Goal: Information Seeking & Learning: Check status

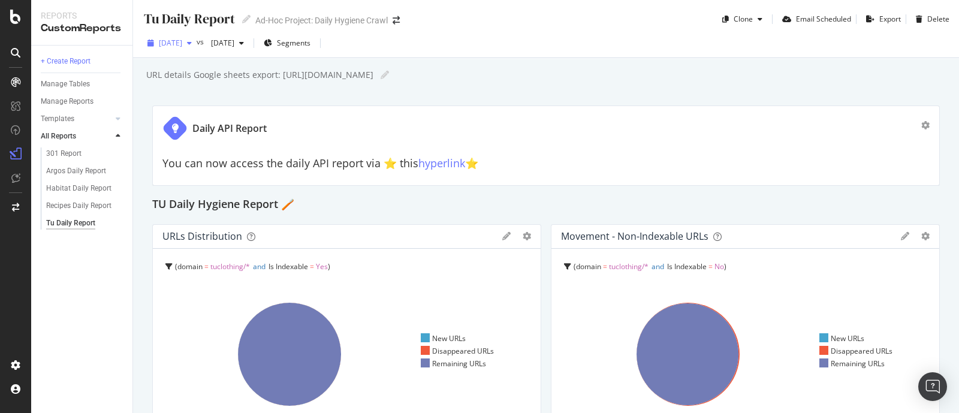
click at [182, 40] on span "[DATE]" at bounding box center [170, 43] width 23 height 10
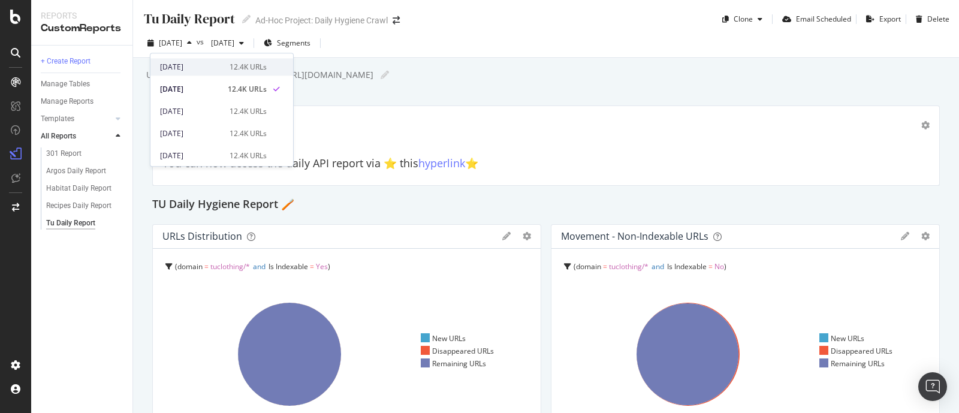
click at [195, 64] on div "[DATE]" at bounding box center [191, 67] width 62 height 11
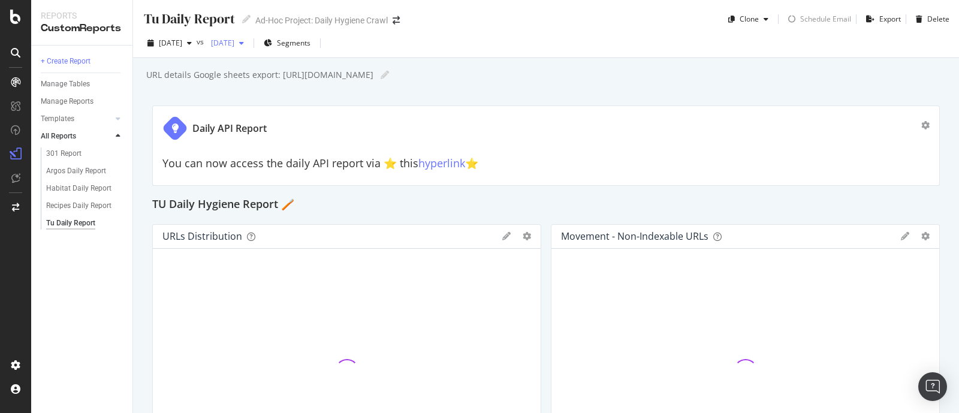
click at [249, 37] on div "[DATE]" at bounding box center [227, 43] width 43 height 18
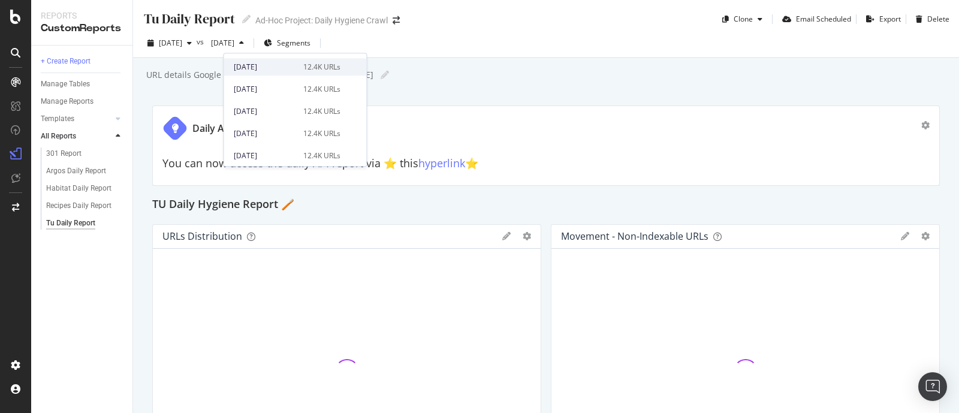
click at [272, 64] on div "[DATE]" at bounding box center [265, 67] width 62 height 11
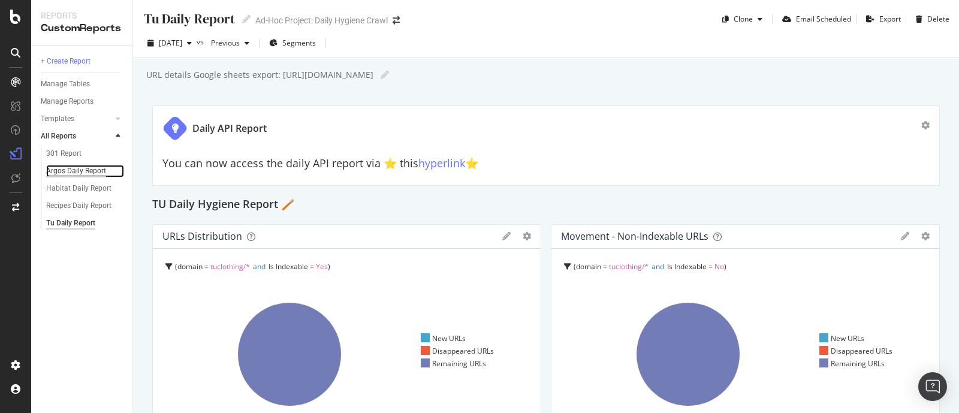
click at [82, 174] on div "Argos Daily Report" at bounding box center [76, 171] width 60 height 13
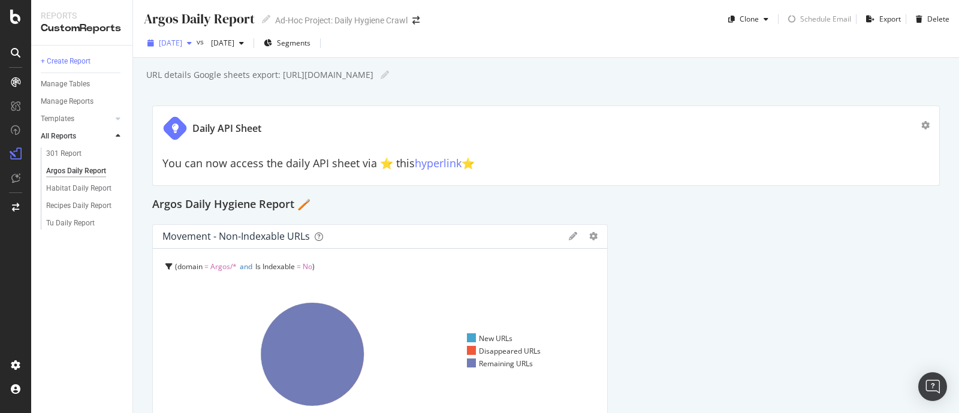
click at [197, 48] on div "[DATE]" at bounding box center [170, 43] width 54 height 18
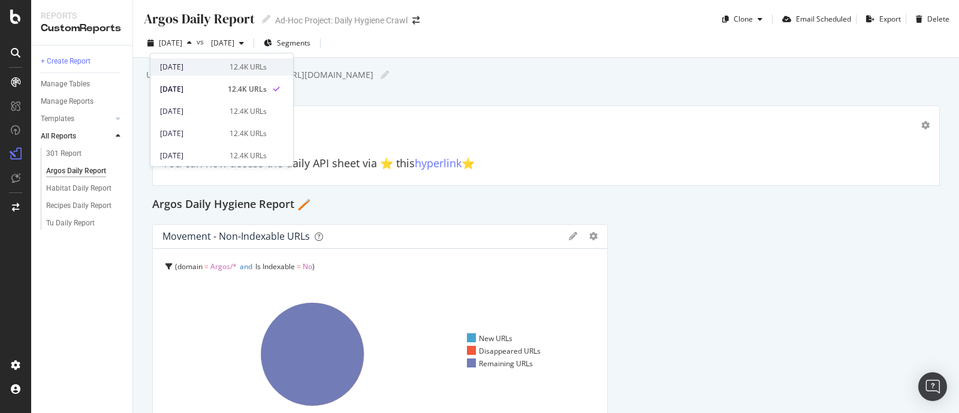
click at [216, 68] on div "[DATE]" at bounding box center [191, 67] width 62 height 11
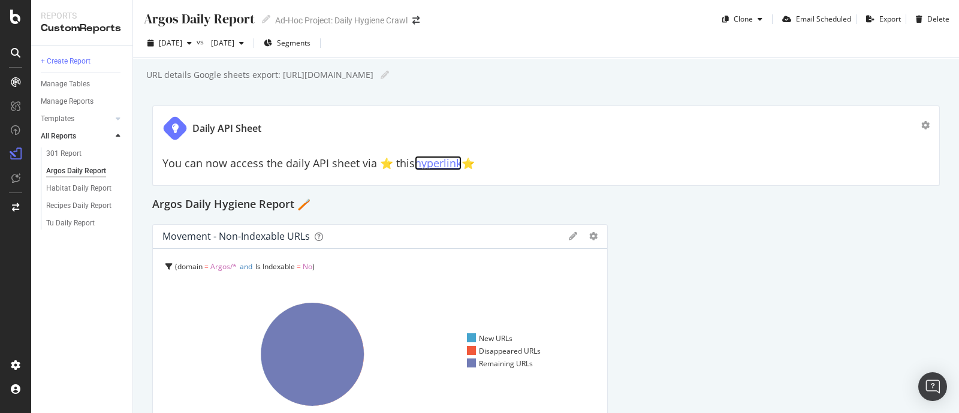
click at [445, 164] on link "hyperlink" at bounding box center [438, 163] width 47 height 14
click at [80, 186] on div "Habitat Daily Report" at bounding box center [78, 188] width 65 height 13
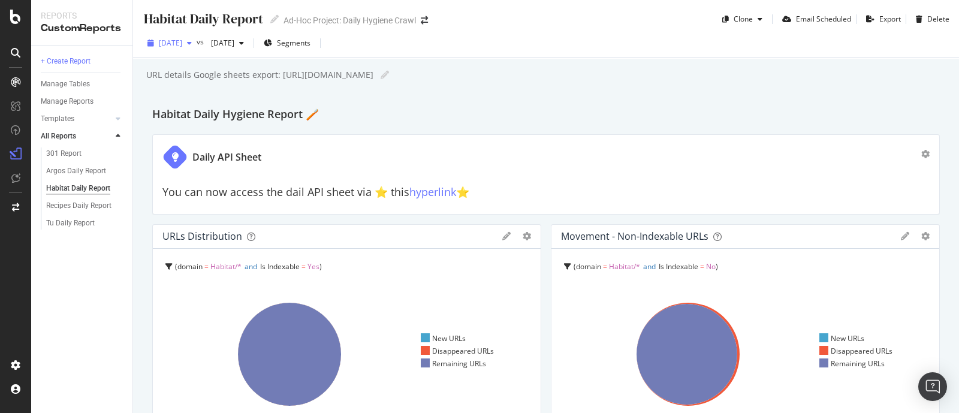
click at [197, 52] on div "[DATE]" at bounding box center [170, 43] width 54 height 18
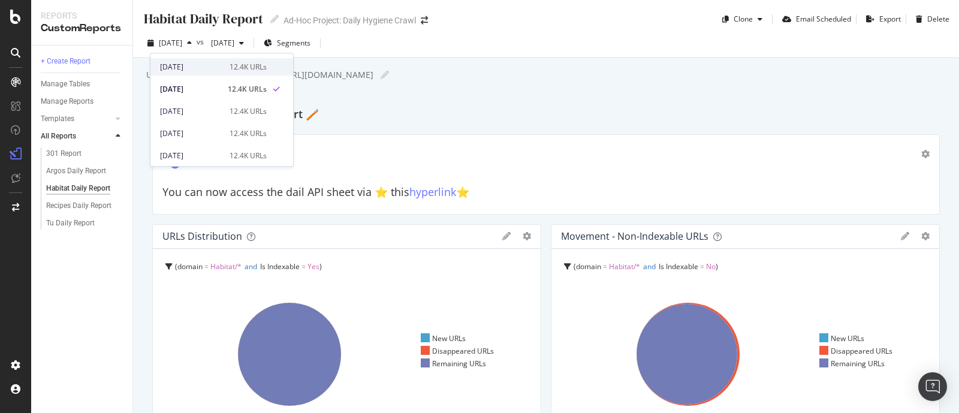
click at [212, 67] on div "[DATE]" at bounding box center [191, 67] width 62 height 11
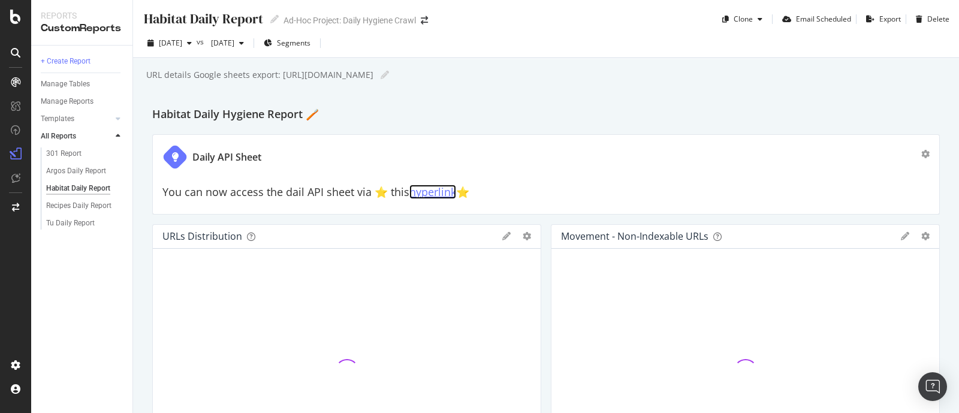
click at [432, 193] on link "hyperlink" at bounding box center [433, 192] width 47 height 14
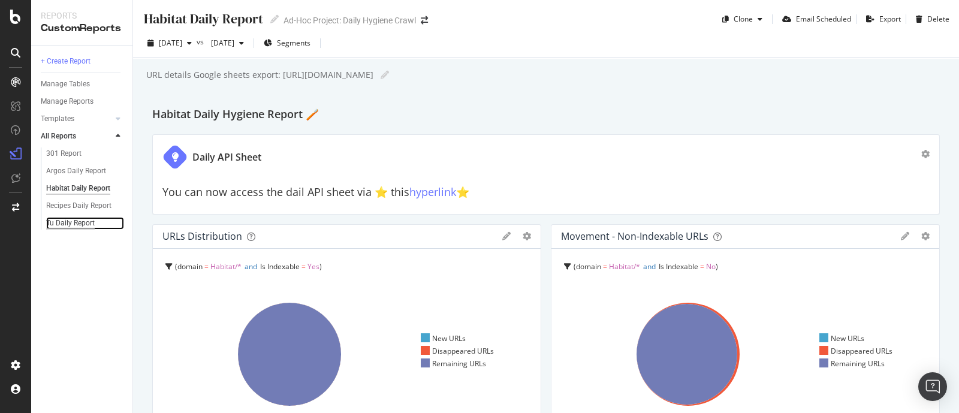
click at [80, 226] on div "Tu Daily Report" at bounding box center [70, 223] width 49 height 13
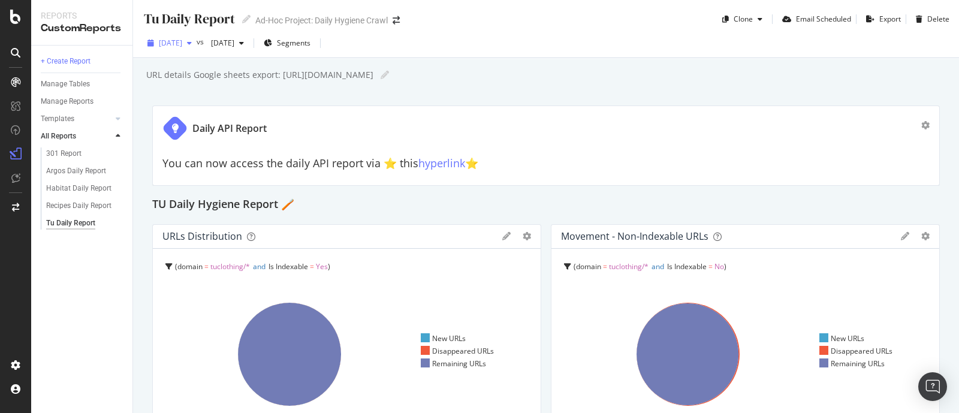
click at [182, 44] on span "[DATE]" at bounding box center [170, 43] width 23 height 10
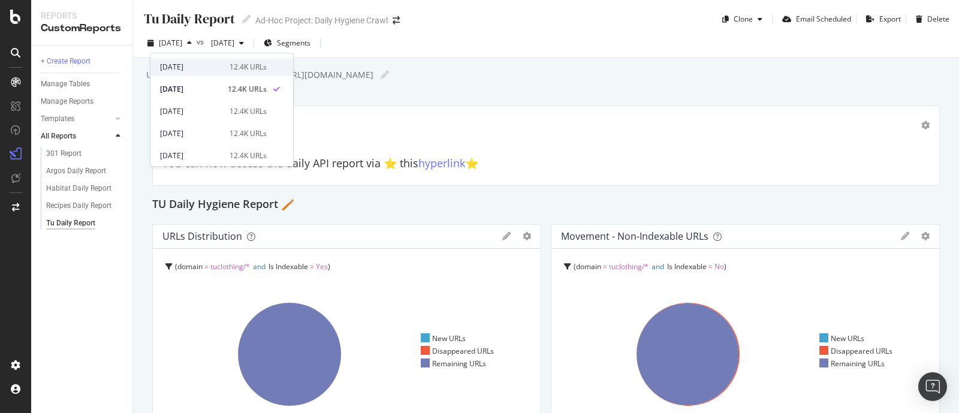
click at [187, 65] on div "[DATE]" at bounding box center [191, 67] width 62 height 11
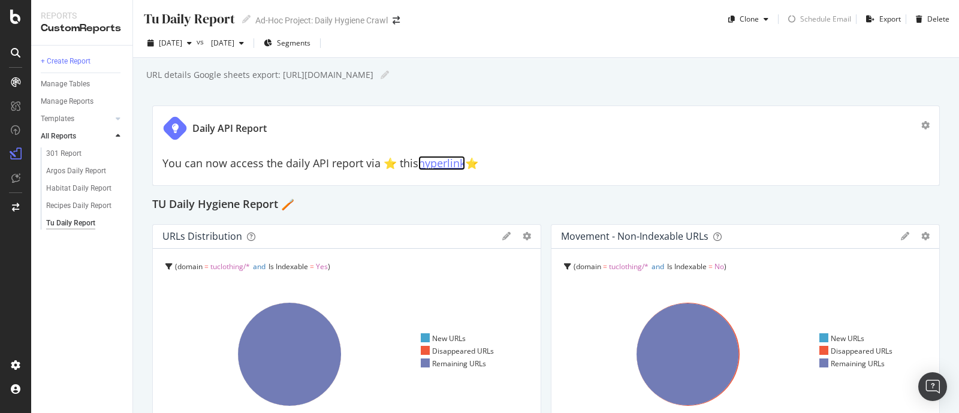
click at [440, 161] on link "hyperlink" at bounding box center [442, 163] width 47 height 14
